Goal: Information Seeking & Learning: Learn about a topic

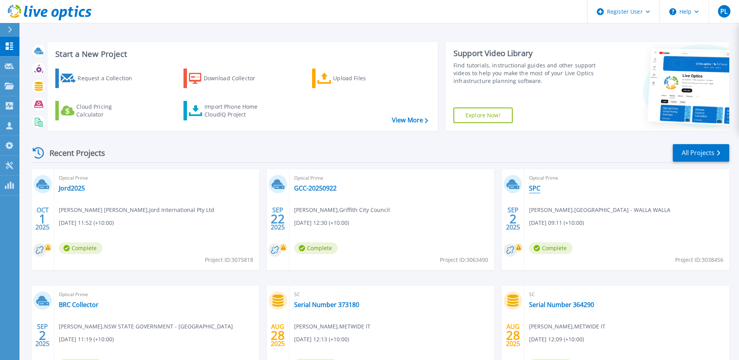
click at [531, 188] on link "SPC" at bounding box center [534, 188] width 11 height 8
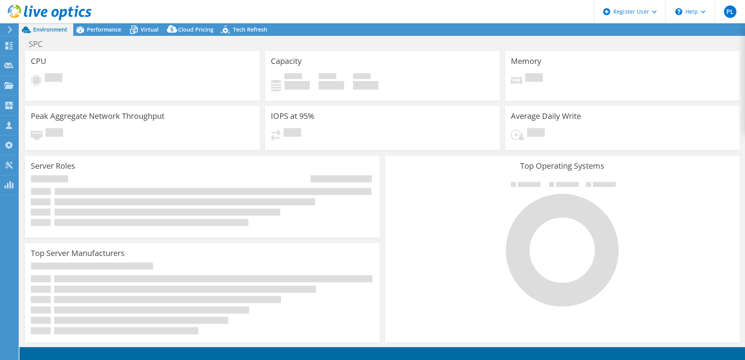
select select "USD"
select select "Australia"
select select "AUD"
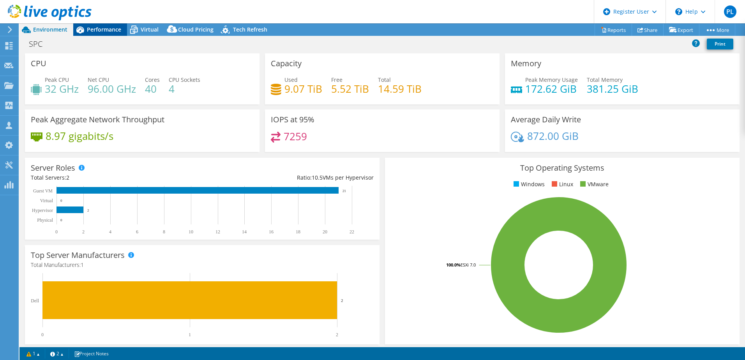
click at [90, 30] on span "Performance" at bounding box center [104, 29] width 34 height 7
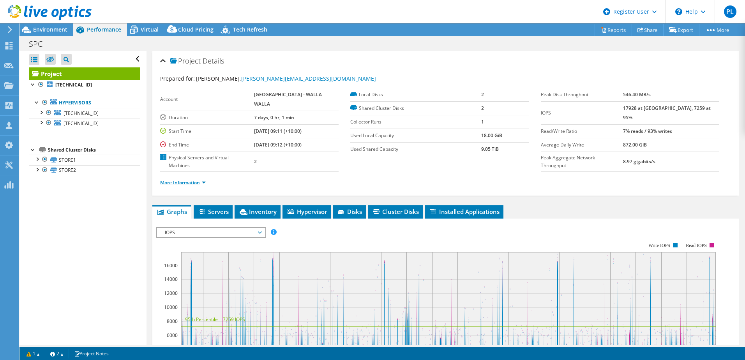
click at [199, 179] on link "More Information" at bounding box center [183, 182] width 46 height 7
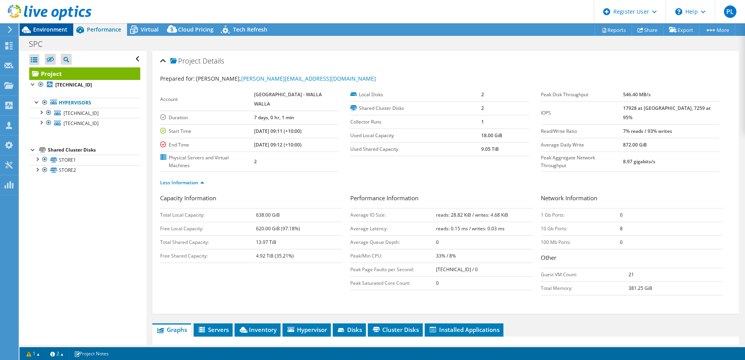
click at [46, 30] on span "Environment" at bounding box center [50, 29] width 34 height 7
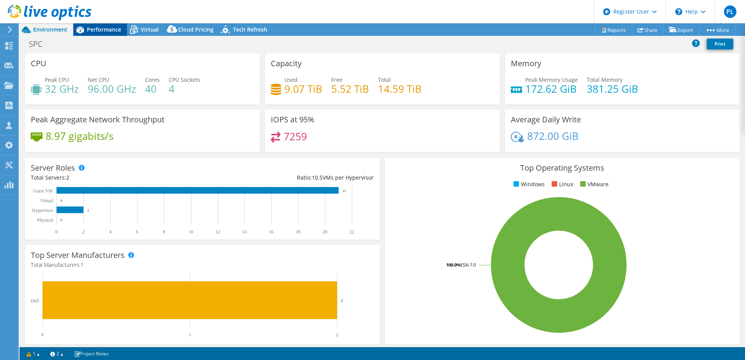
click at [109, 28] on span "Performance" at bounding box center [104, 29] width 34 height 7
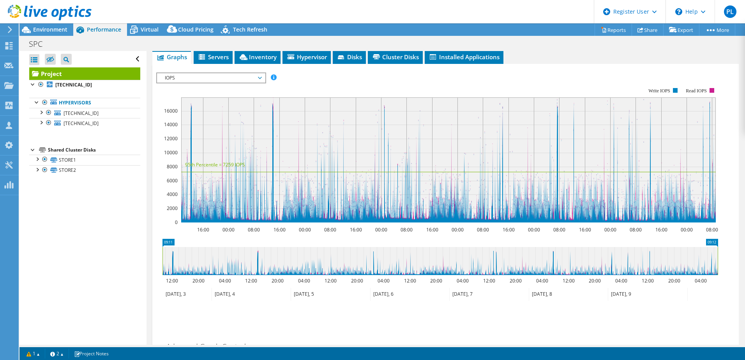
scroll to position [262, 0]
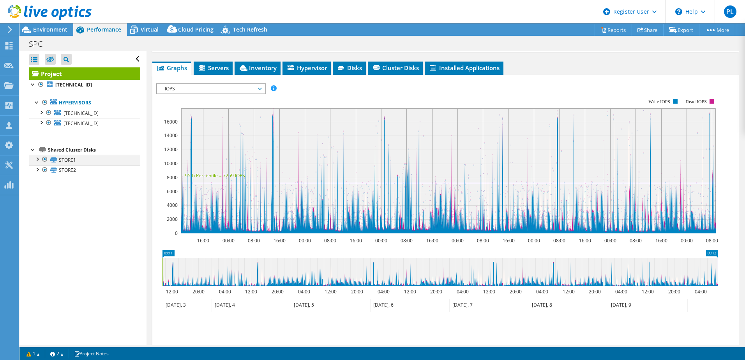
click at [37, 159] on div at bounding box center [37, 159] width 8 height 8
click at [77, 171] on link "STORE1 | [TECHNICAL_ID]" at bounding box center [84, 170] width 111 height 10
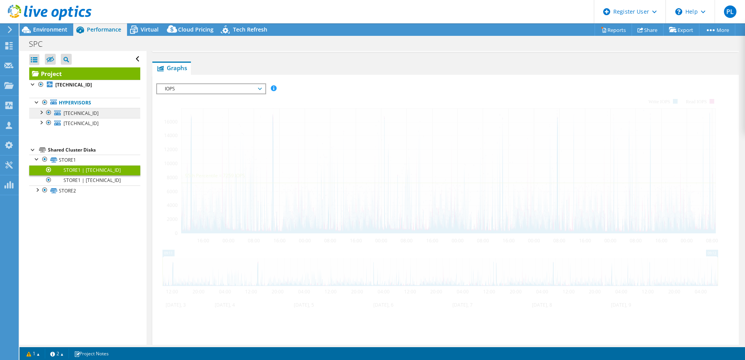
scroll to position [136, 0]
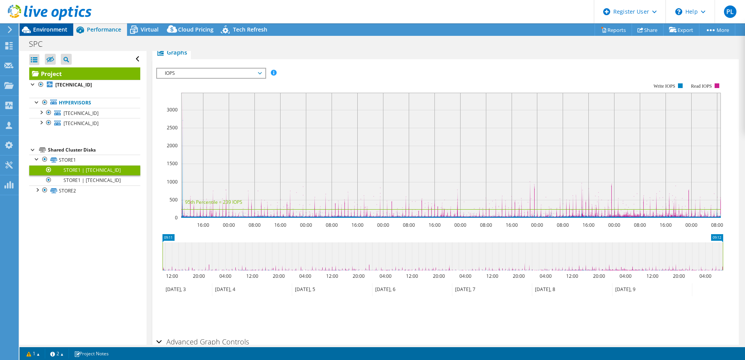
click at [57, 29] on span "Environment" at bounding box center [50, 29] width 34 height 7
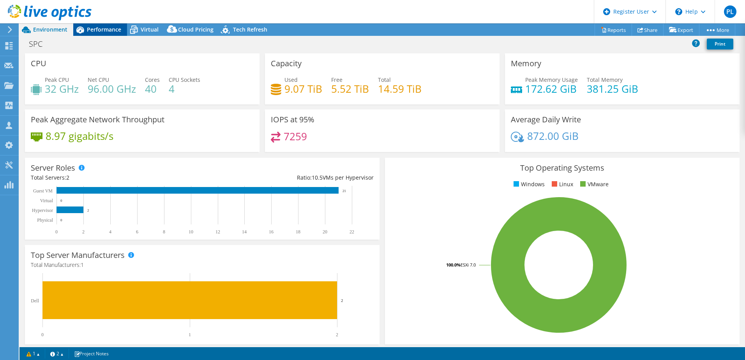
click at [93, 28] on span "Performance" at bounding box center [104, 29] width 34 height 7
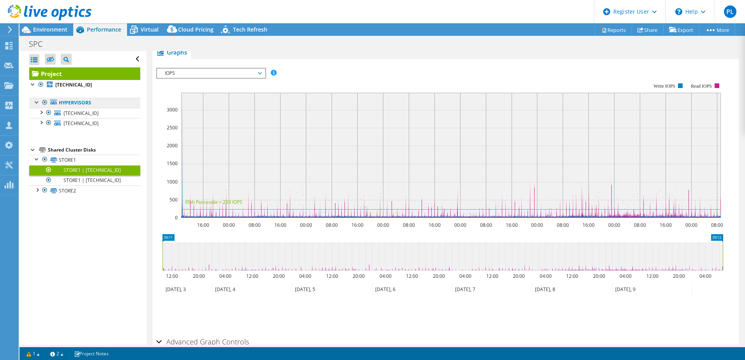
click at [86, 105] on link "Hypervisors" at bounding box center [84, 103] width 111 height 10
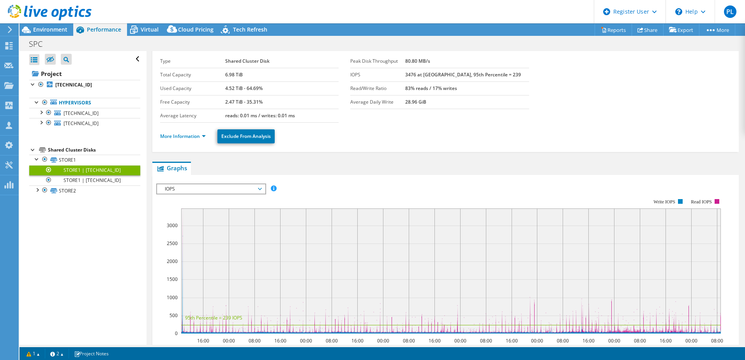
scroll to position [0, 0]
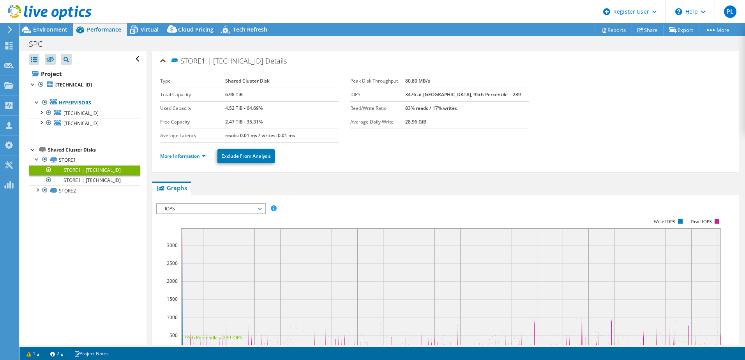
click at [68, 172] on link "STORE1 | [TECHNICAL_ID]" at bounding box center [84, 170] width 111 height 10
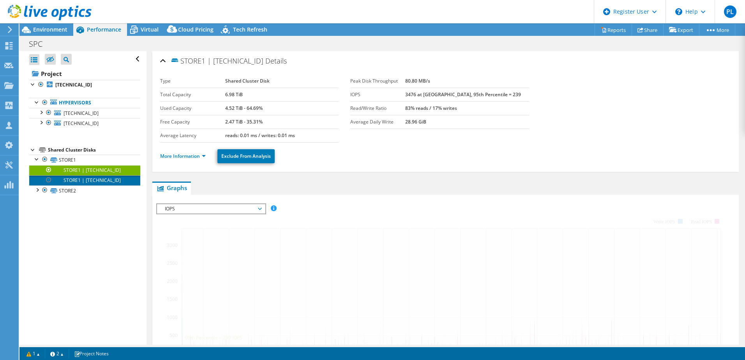
click at [75, 179] on link "STORE1 | [TECHNICAL_ID]" at bounding box center [84, 180] width 111 height 10
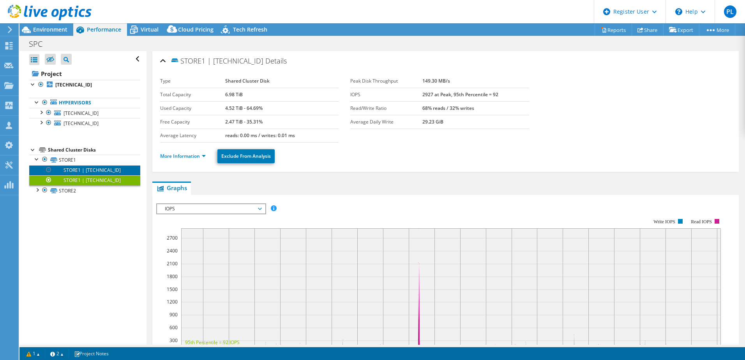
click at [95, 169] on link "STORE1 | [TECHNICAL_ID]" at bounding box center [84, 170] width 111 height 10
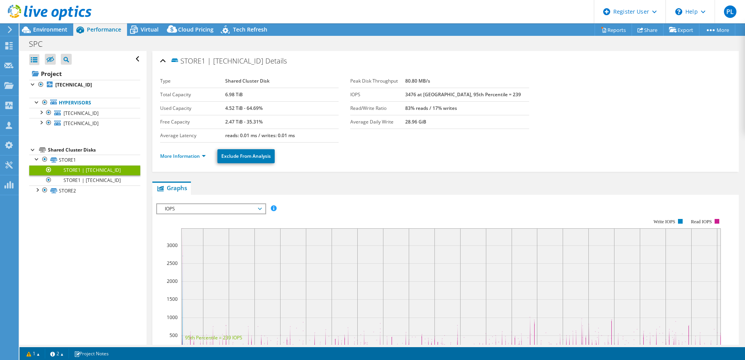
click at [63, 148] on div "Shared Cluster Disks" at bounding box center [94, 149] width 92 height 9
click at [59, 97] on ul "Hypervisors [TECHNICAL_ID] datastore1 (1) STORE1" at bounding box center [84, 113] width 111 height 46
click at [58, 103] on link "Hypervisors" at bounding box center [84, 103] width 111 height 10
click at [63, 81] on link "[TECHNICAL_ID]" at bounding box center [84, 85] width 111 height 10
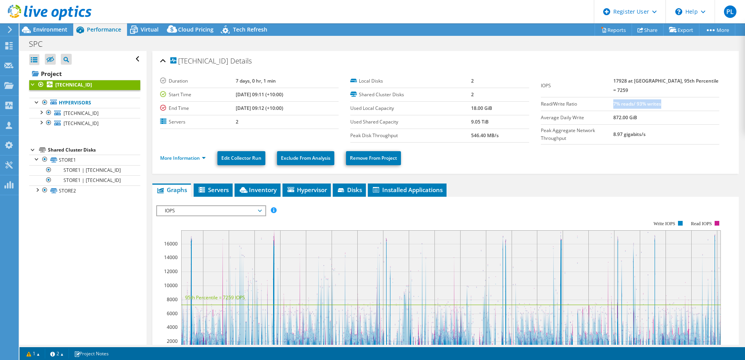
drag, startPoint x: 625, startPoint y: 94, endPoint x: 676, endPoint y: 94, distance: 51.0
click at [676, 97] on td "7% reads/ 93% writes" at bounding box center [666, 104] width 106 height 14
click at [78, 171] on link "STORE1 | [TECHNICAL_ID]" at bounding box center [84, 170] width 111 height 10
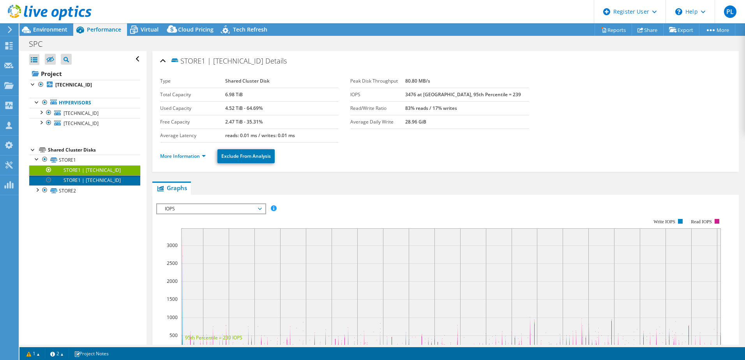
click at [96, 181] on link "STORE1 | [TECHNICAL_ID]" at bounding box center [84, 180] width 111 height 10
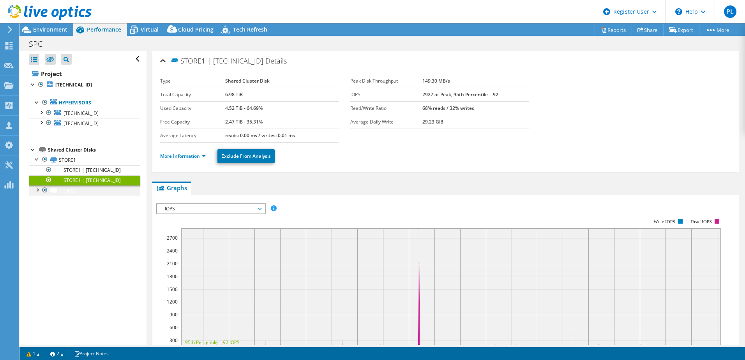
drag, startPoint x: 56, startPoint y: 191, endPoint x: 47, endPoint y: 191, distance: 9.4
click at [56, 191] on icon at bounding box center [53, 190] width 7 height 5
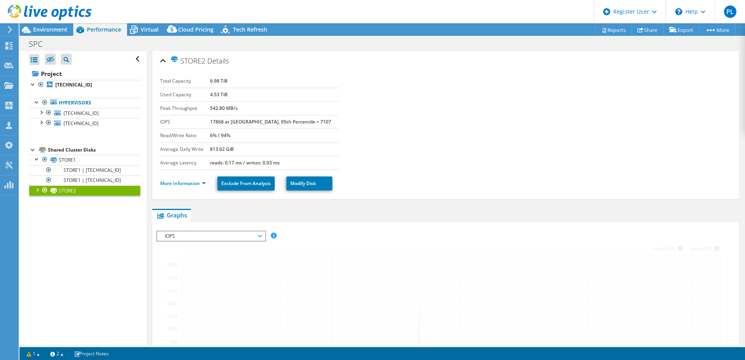
click at [35, 190] on div at bounding box center [37, 189] width 8 height 8
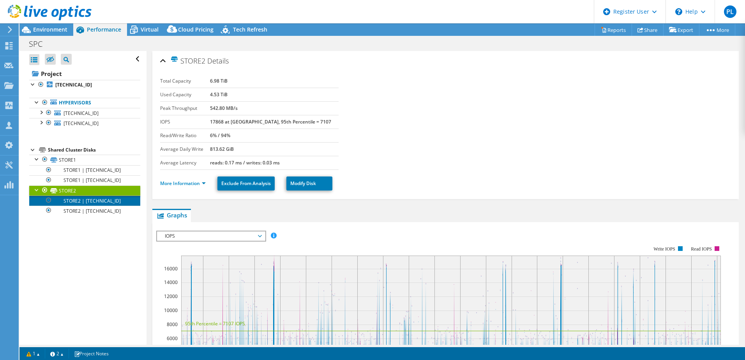
click at [90, 200] on link "STORE2 | [TECHNICAL_ID]" at bounding box center [84, 201] width 111 height 10
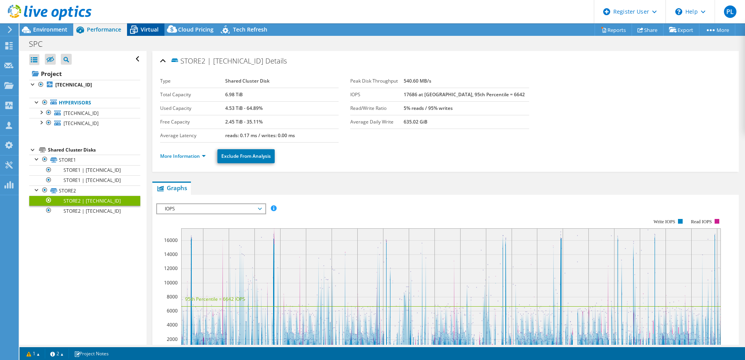
click at [147, 28] on span "Virtual" at bounding box center [150, 29] width 18 height 7
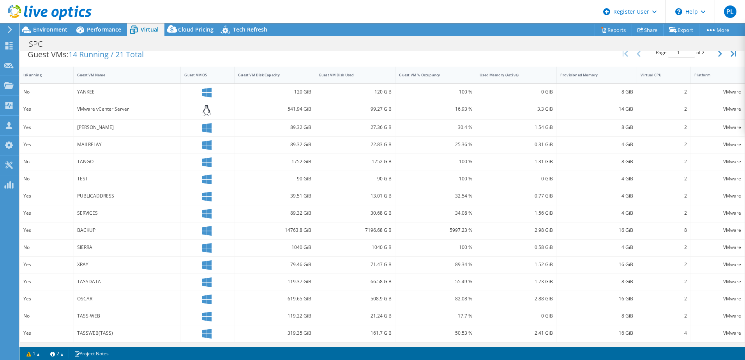
scroll to position [164, 0]
drag, startPoint x: 103, startPoint y: 281, endPoint x: 70, endPoint y: 282, distance: 33.5
click at [70, 282] on div "Yes TASSDATA 119.37 GiB 66.58 GiB 55.49 % 1.73 GiB 8 GiB 2 VMware" at bounding box center [382, 280] width 724 height 17
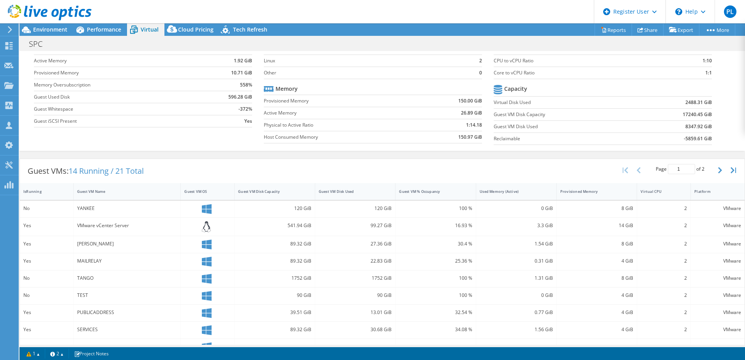
scroll to position [8, 0]
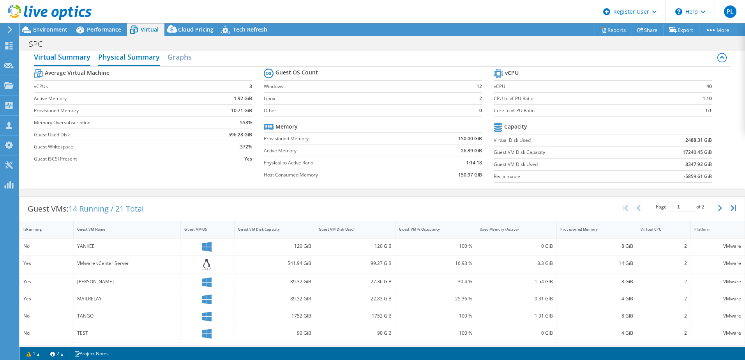
click at [128, 56] on h2 "Physical Summary" at bounding box center [129, 57] width 62 height 17
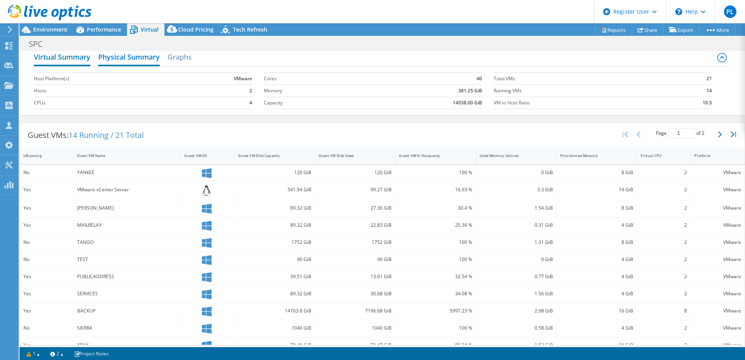
click at [70, 60] on h2 "Virtual Summary" at bounding box center [62, 57] width 56 height 17
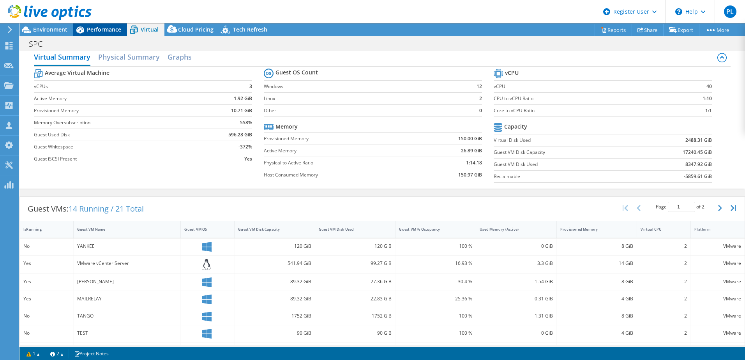
click at [106, 30] on span "Performance" at bounding box center [104, 29] width 34 height 7
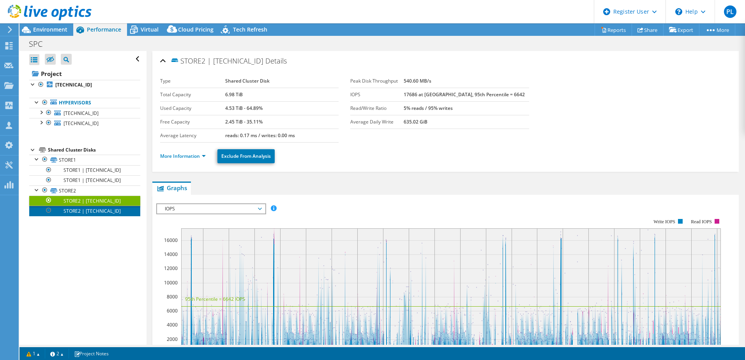
click at [102, 208] on link "STORE2 | [TECHNICAL_ID]" at bounding box center [84, 211] width 111 height 10
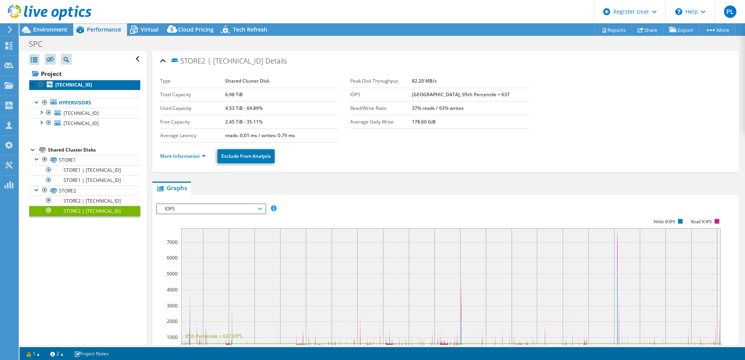
click at [63, 81] on link "[TECHNICAL_ID]" at bounding box center [84, 85] width 111 height 10
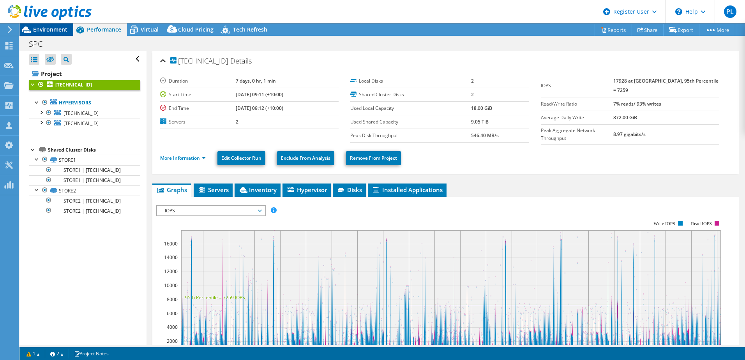
drag, startPoint x: 49, startPoint y: 29, endPoint x: 55, endPoint y: 34, distance: 7.5
click at [49, 29] on span "Environment" at bounding box center [50, 29] width 34 height 7
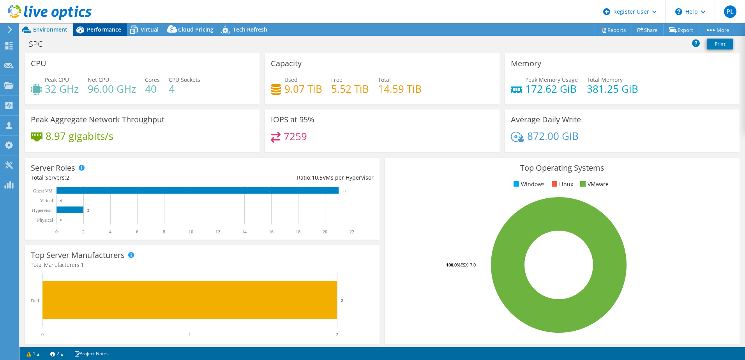
click at [95, 29] on span "Performance" at bounding box center [104, 29] width 34 height 7
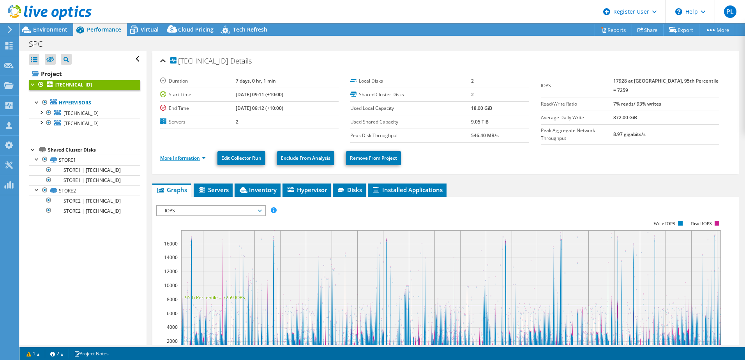
click at [206, 155] on link "More Information" at bounding box center [183, 158] width 46 height 7
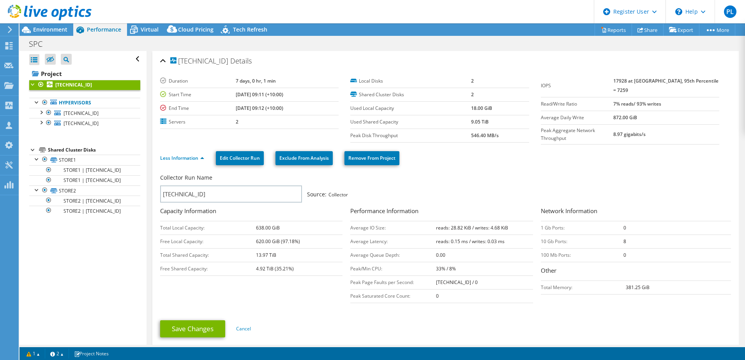
click at [457, 314] on div "Save Changes Cancel" at bounding box center [445, 329] width 571 height 30
drag, startPoint x: 55, startPoint y: 30, endPoint x: 63, endPoint y: 33, distance: 8.9
click at [55, 30] on span "Environment" at bounding box center [50, 29] width 34 height 7
